Goal: Task Accomplishment & Management: Manage account settings

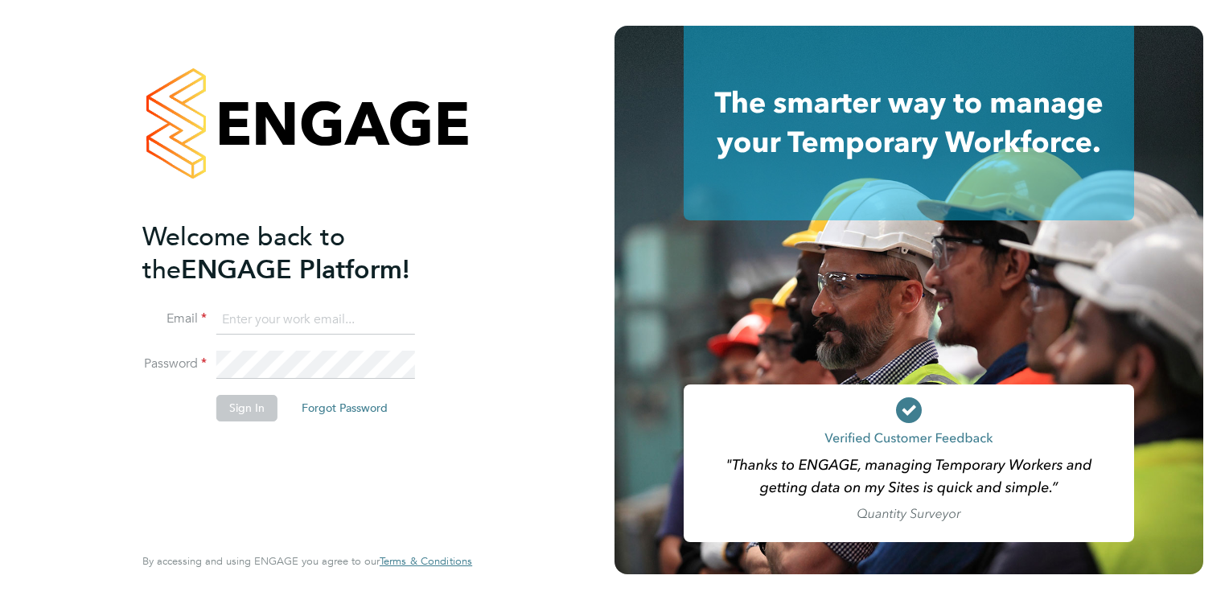
type input "connor.campbell@vgcgroup.co.uk"
click at [241, 412] on button "Sign In" at bounding box center [246, 408] width 61 height 26
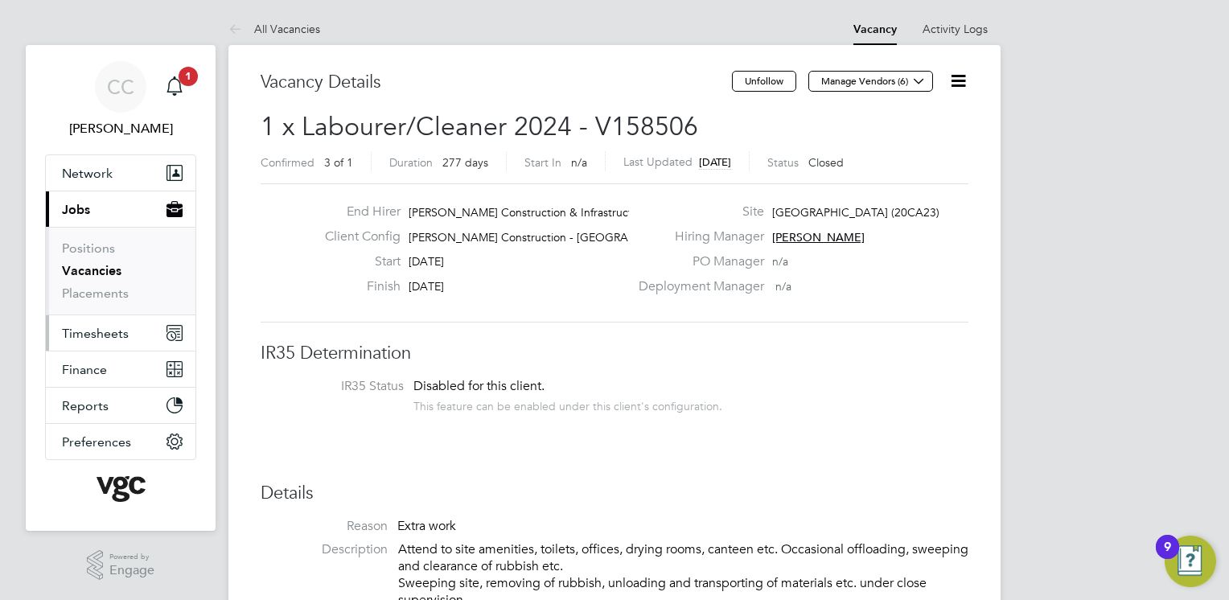
click at [106, 327] on span "Timesheets" at bounding box center [95, 333] width 67 height 15
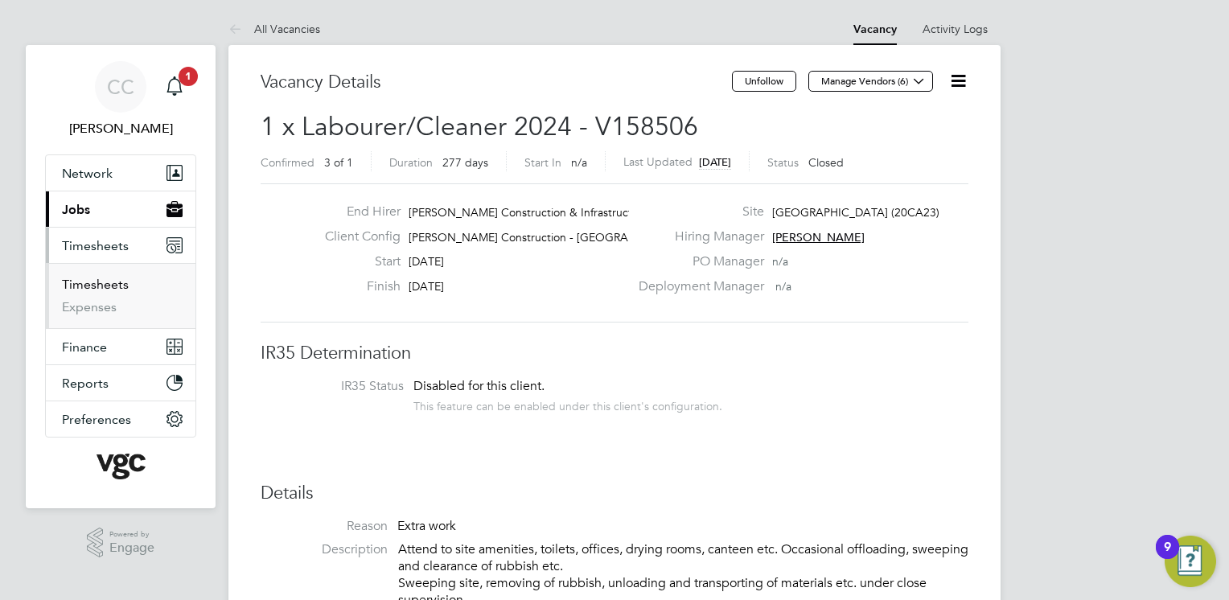
click at [103, 279] on link "Timesheets" at bounding box center [95, 284] width 67 height 15
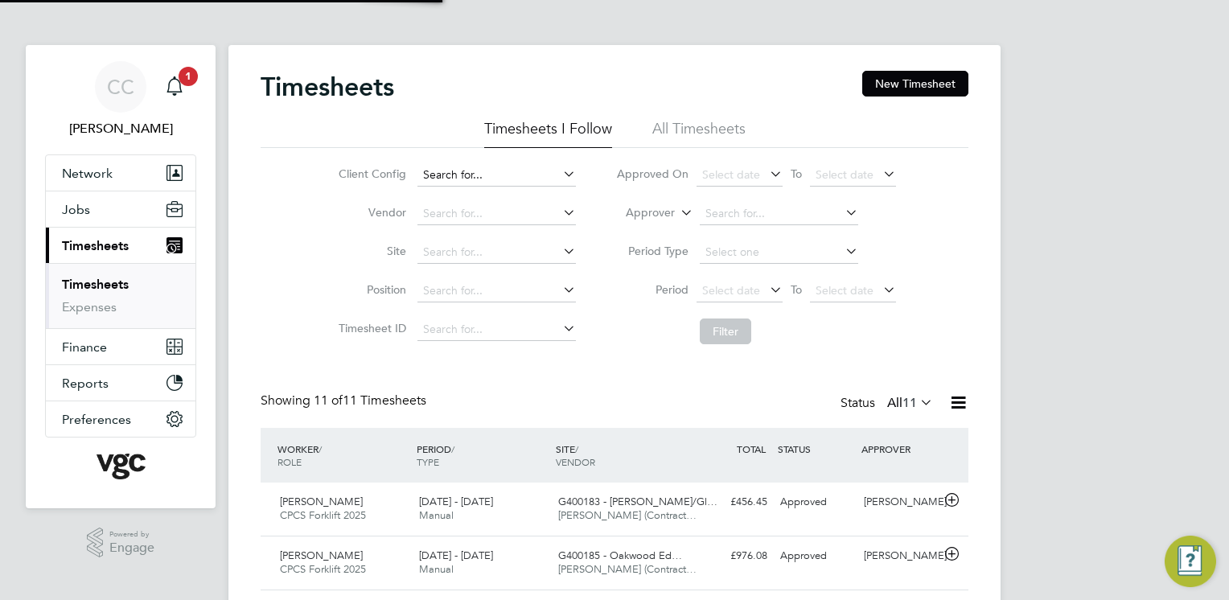
scroll to position [40, 140]
click at [688, 137] on li "All Timesheets" at bounding box center [698, 133] width 93 height 29
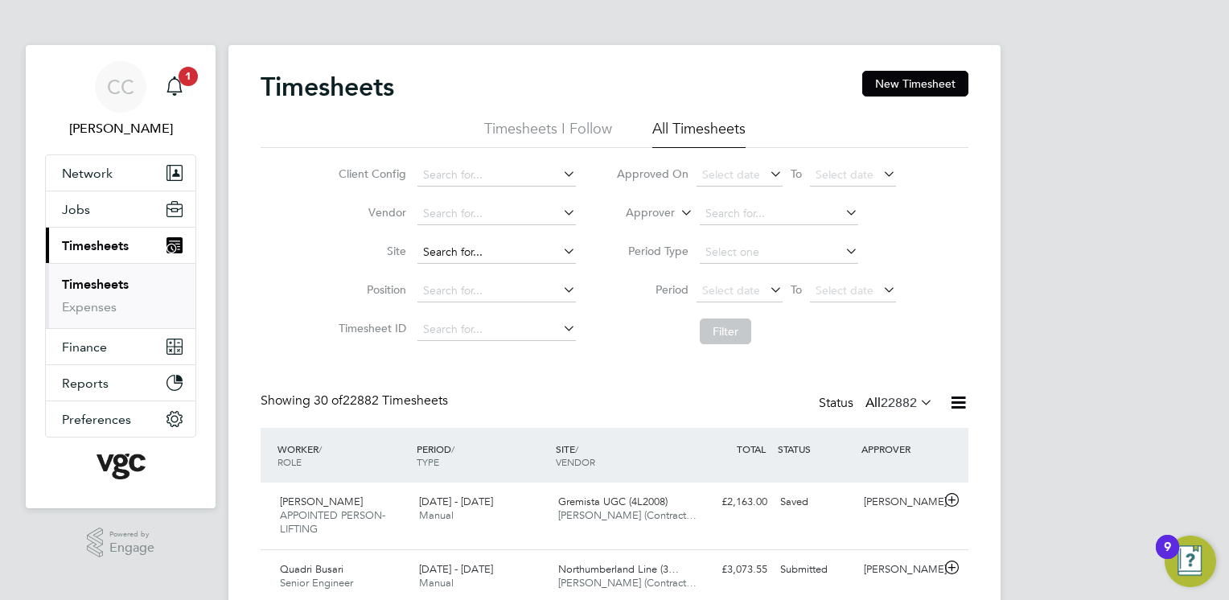
click at [483, 249] on input at bounding box center [497, 252] width 158 height 23
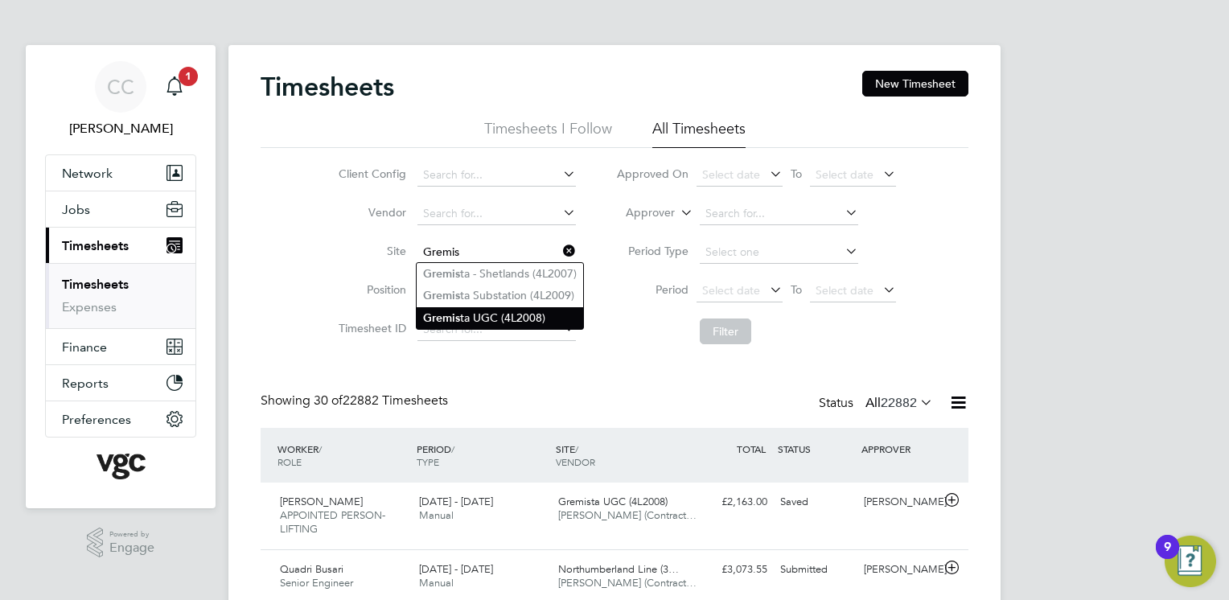
click at [488, 316] on li "Gremis ta UGC (4L2008)" at bounding box center [500, 318] width 167 height 22
type input "Gremista UGC (4L2008)"
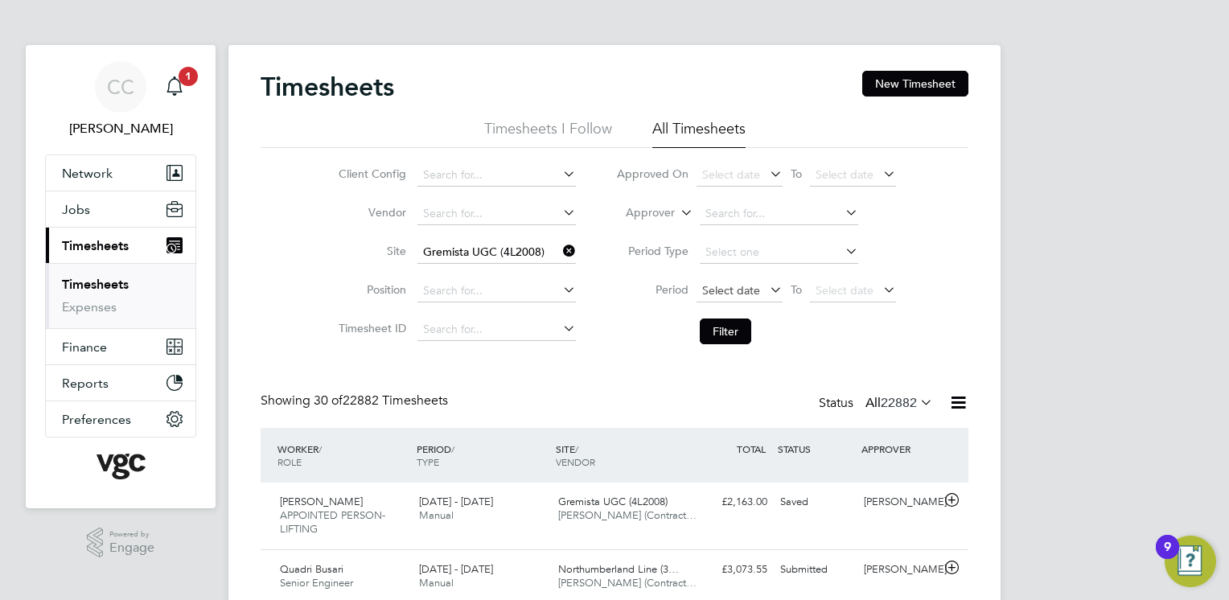
click at [746, 283] on span "Select date" at bounding box center [731, 290] width 58 height 14
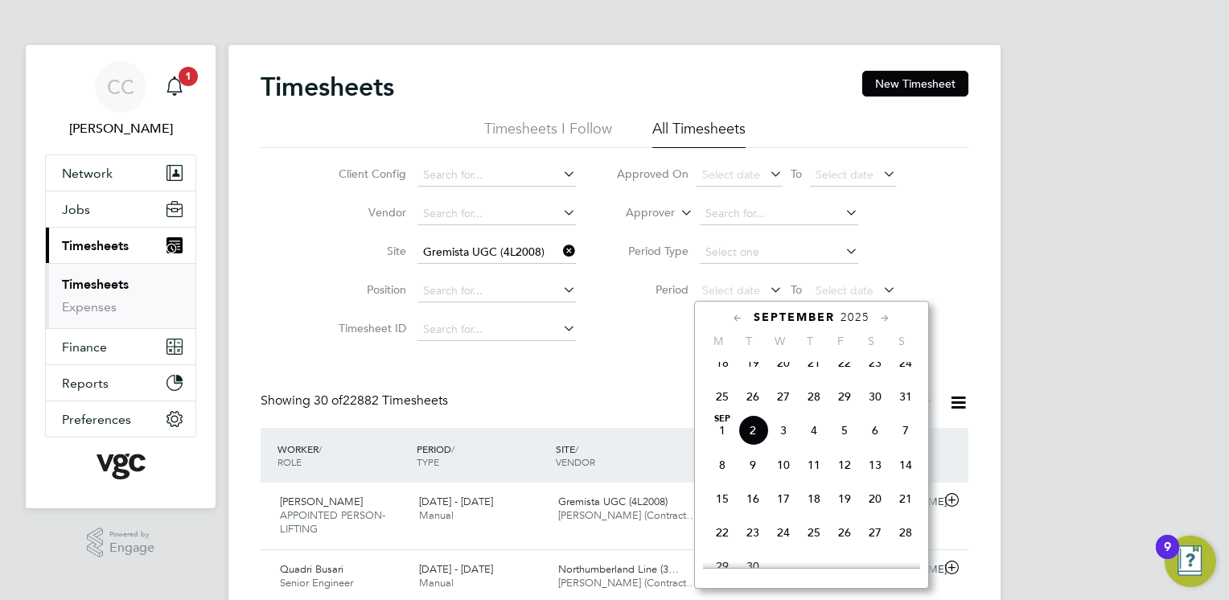
click at [875, 378] on span "23" at bounding box center [875, 363] width 31 height 31
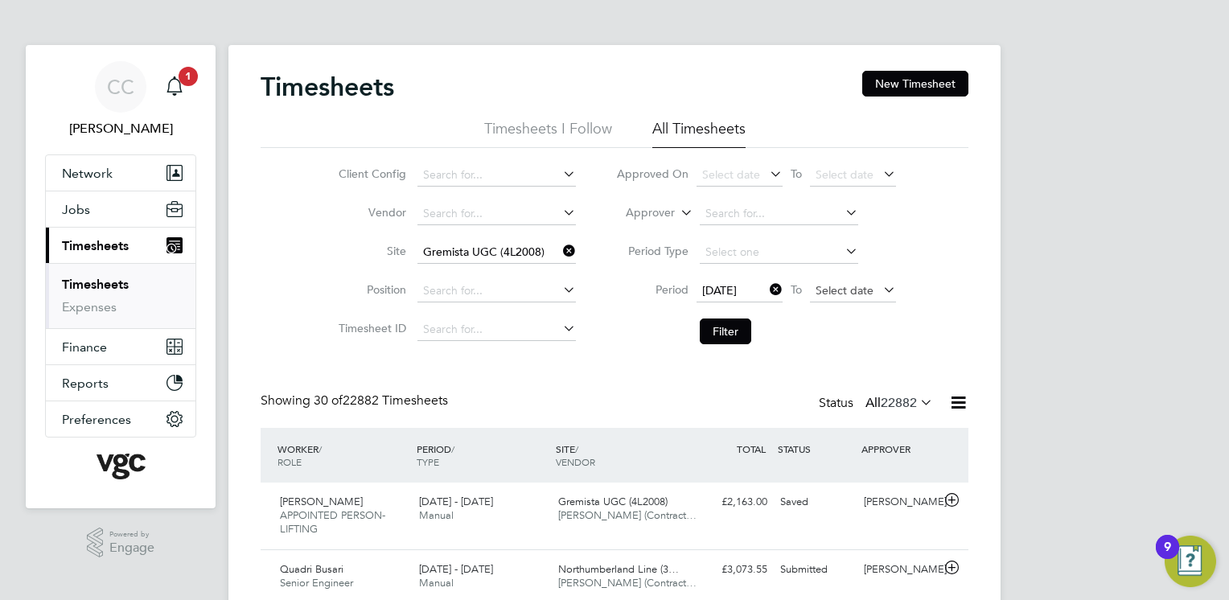
drag, startPoint x: 849, startPoint y: 291, endPoint x: 862, endPoint y: 297, distance: 14.8
click at [849, 291] on span "Select date" at bounding box center [845, 290] width 58 height 14
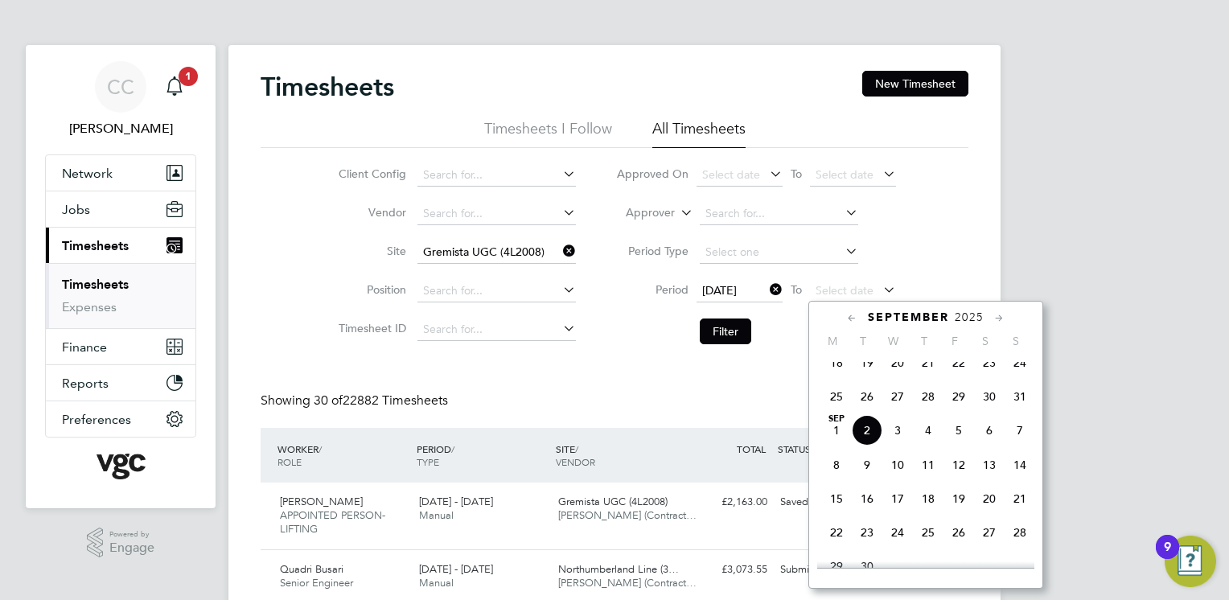
click at [961, 405] on span "29" at bounding box center [959, 396] width 31 height 31
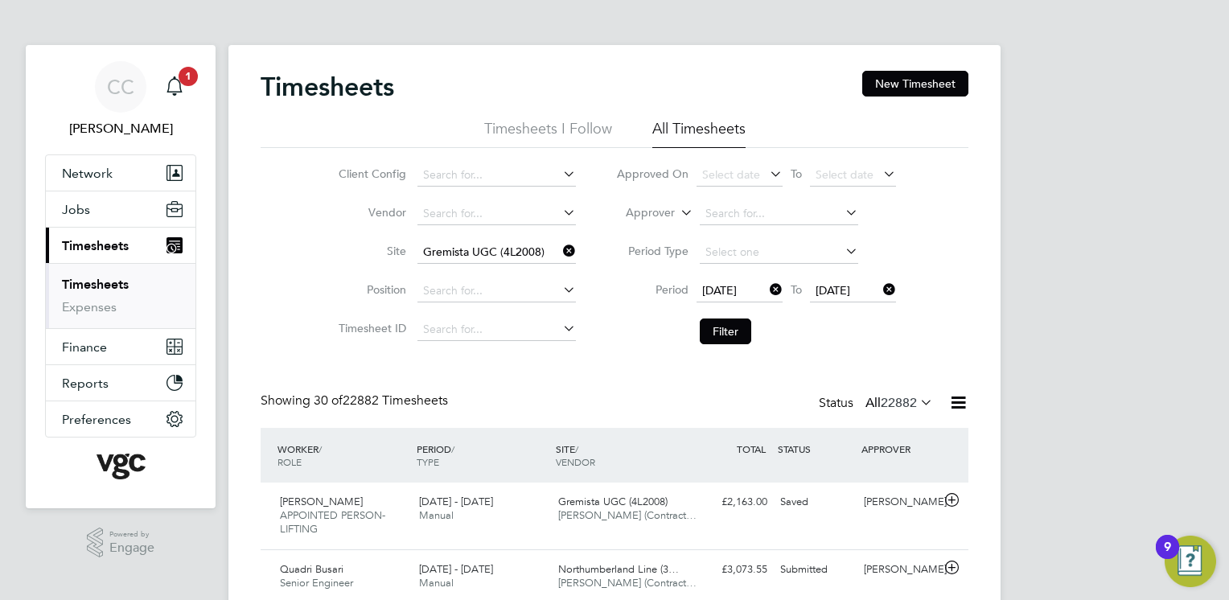
click at [732, 338] on button "Filter" at bounding box center [725, 332] width 51 height 26
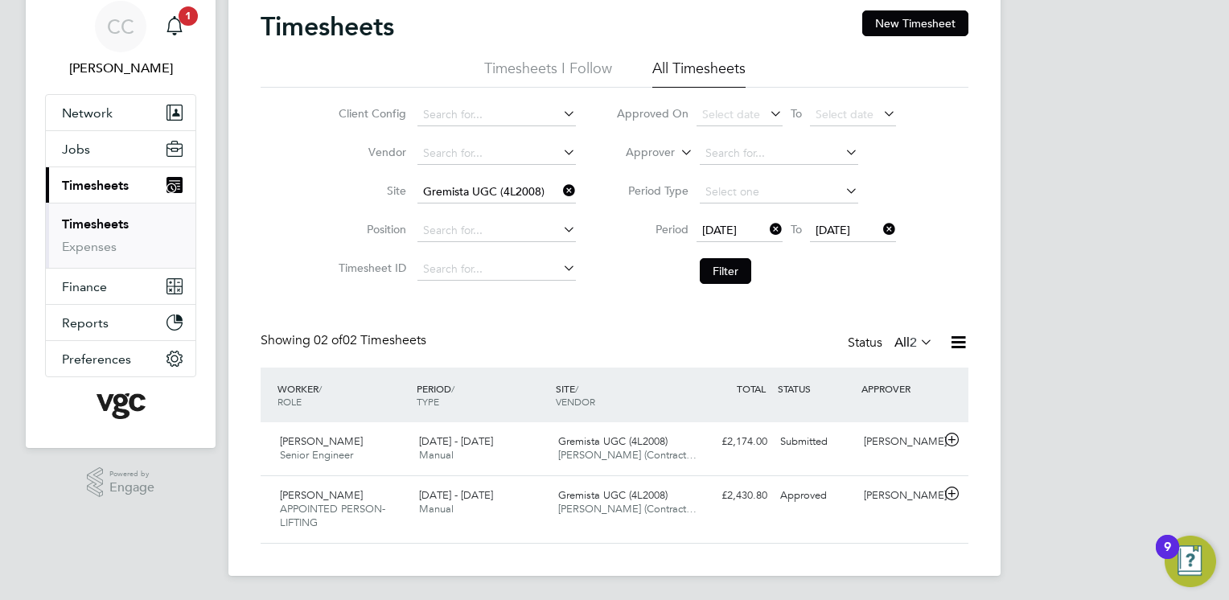
click at [856, 298] on div "Timesheets New Timesheet Timesheets I Follow All Timesheets Client Config Vendo…" at bounding box center [615, 276] width 708 height 533
click at [757, 450] on div "£2,174.00 Submitted" at bounding box center [732, 442] width 84 height 27
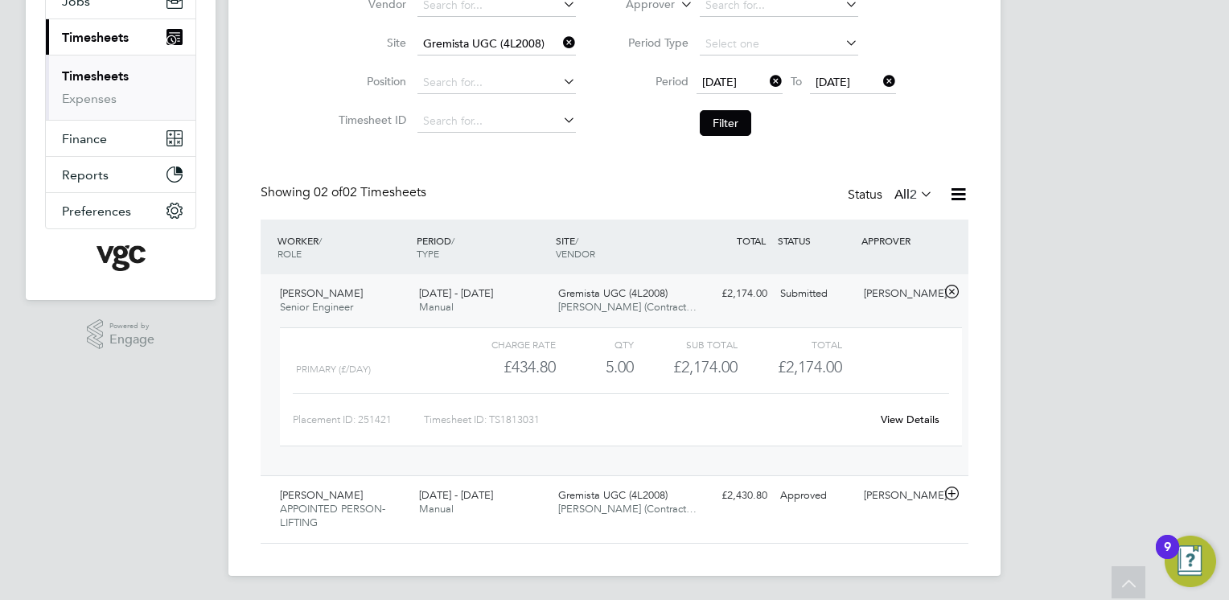
click at [905, 418] on link "View Details" at bounding box center [910, 420] width 59 height 14
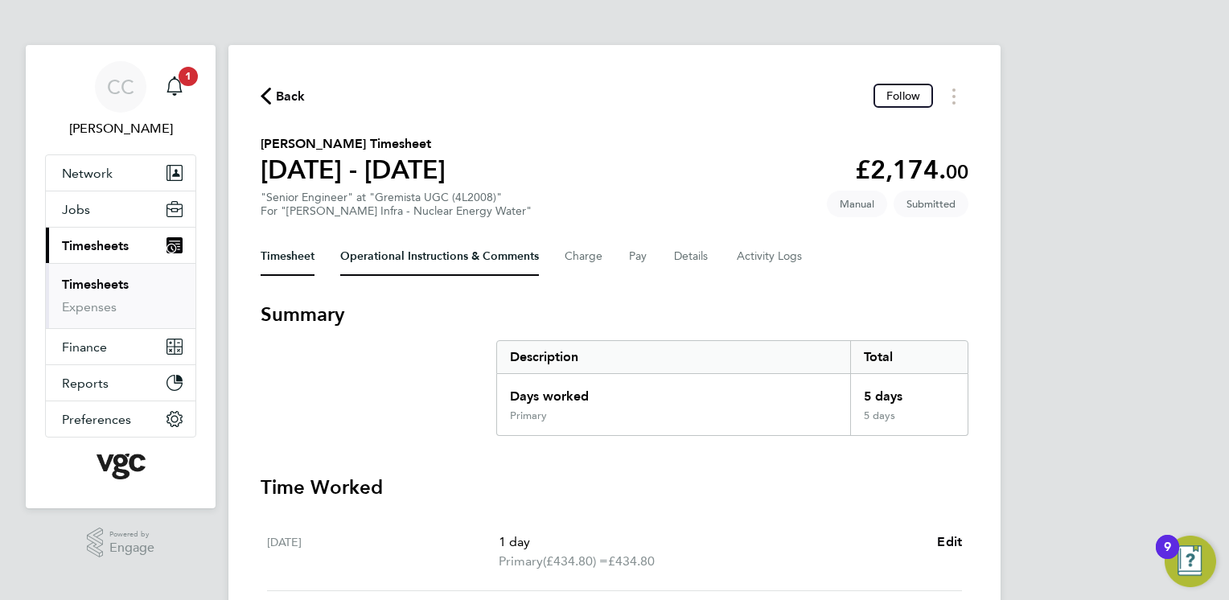
click at [447, 262] on Comments-tab "Operational Instructions & Comments" at bounding box center [439, 256] width 199 height 39
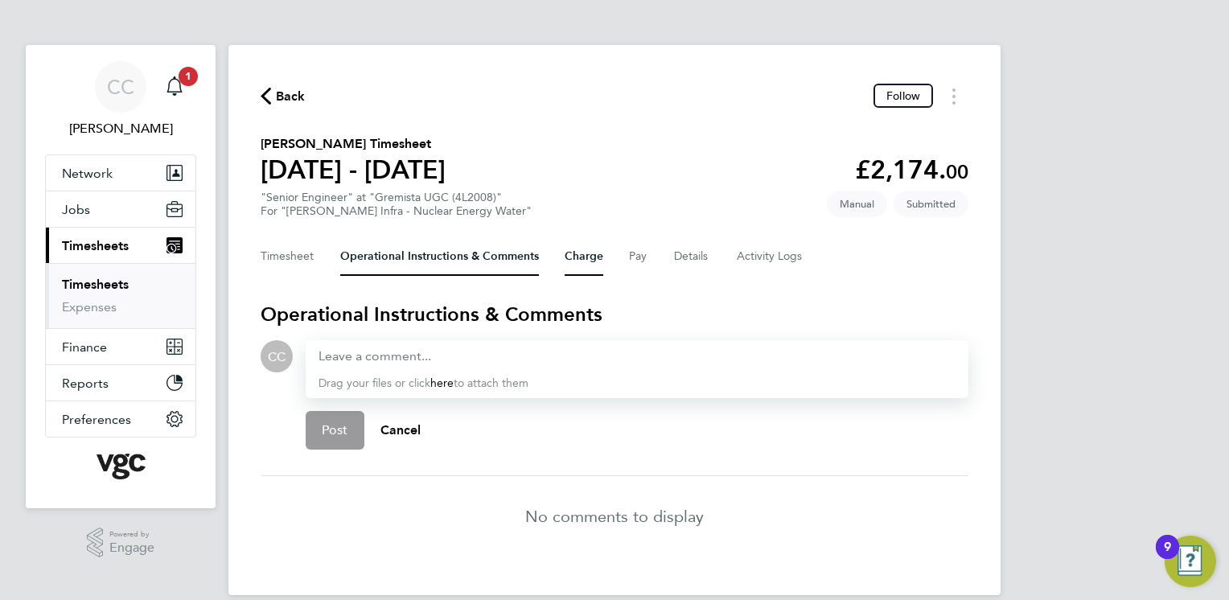
click at [590, 253] on button "Charge" at bounding box center [584, 256] width 39 height 39
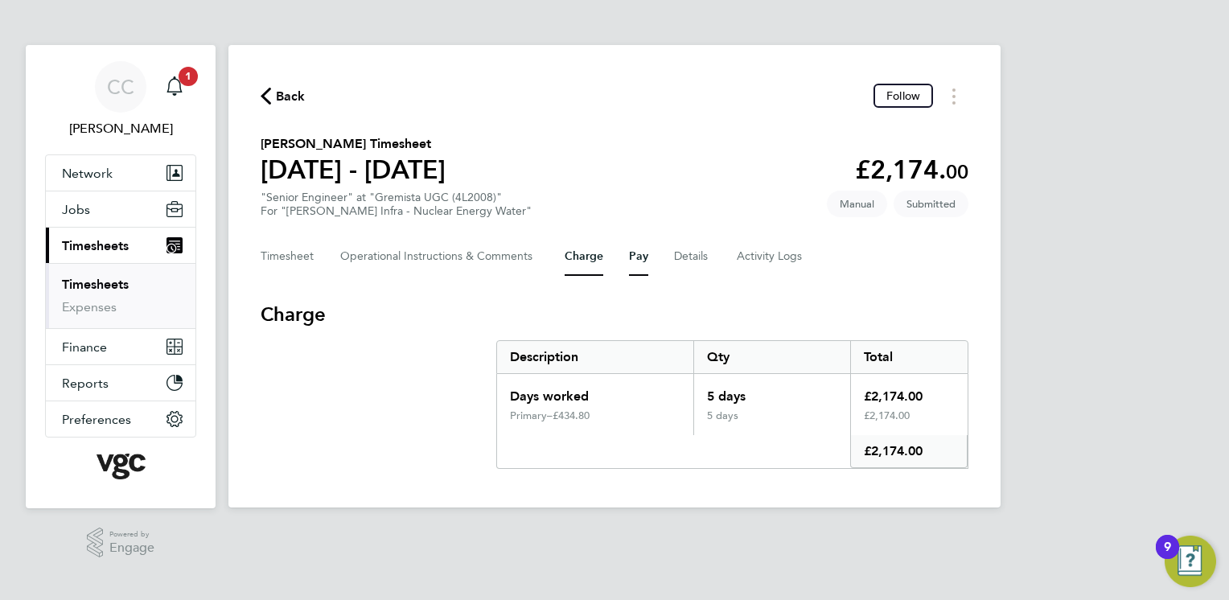
click at [635, 256] on button "Pay" at bounding box center [638, 256] width 19 height 39
click at [693, 266] on button "Details" at bounding box center [692, 256] width 37 height 39
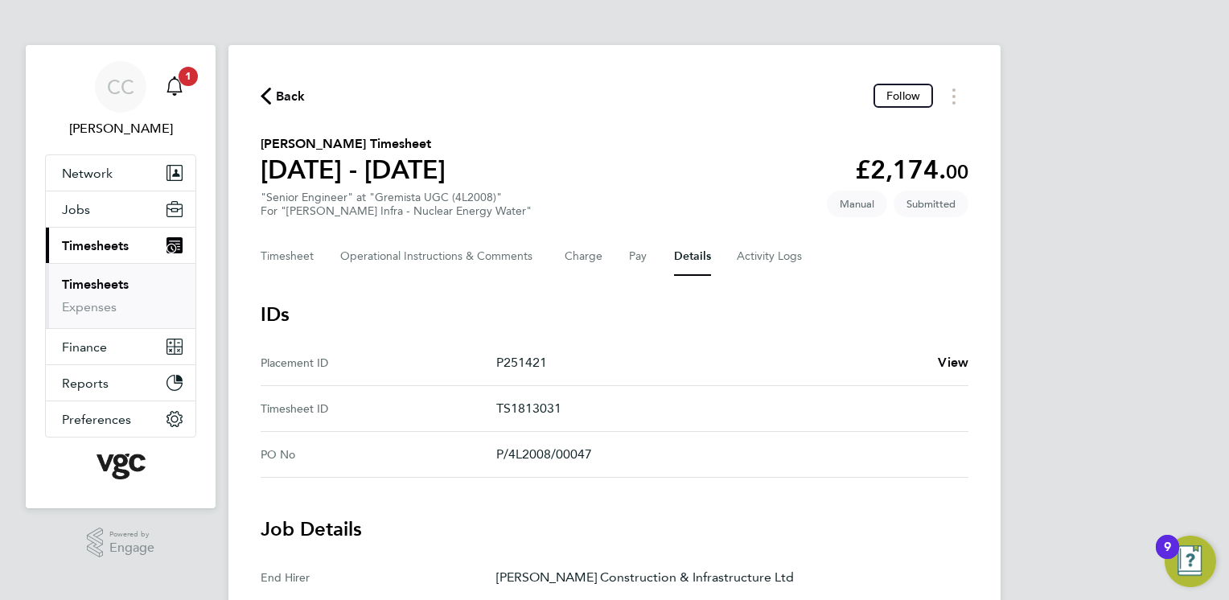
click at [179, 88] on icon "Main navigation" at bounding box center [174, 85] width 19 height 19
